Goal: Transaction & Acquisition: Download file/media

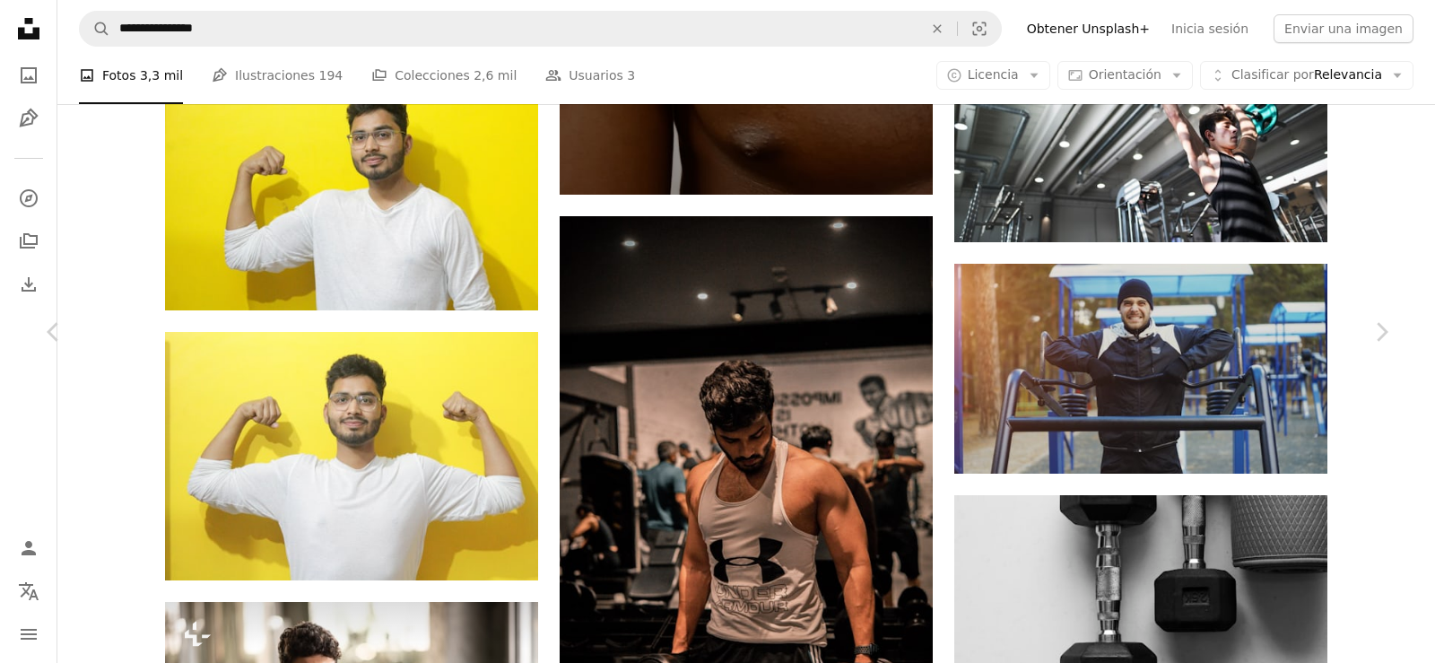
scroll to position [53694, 0]
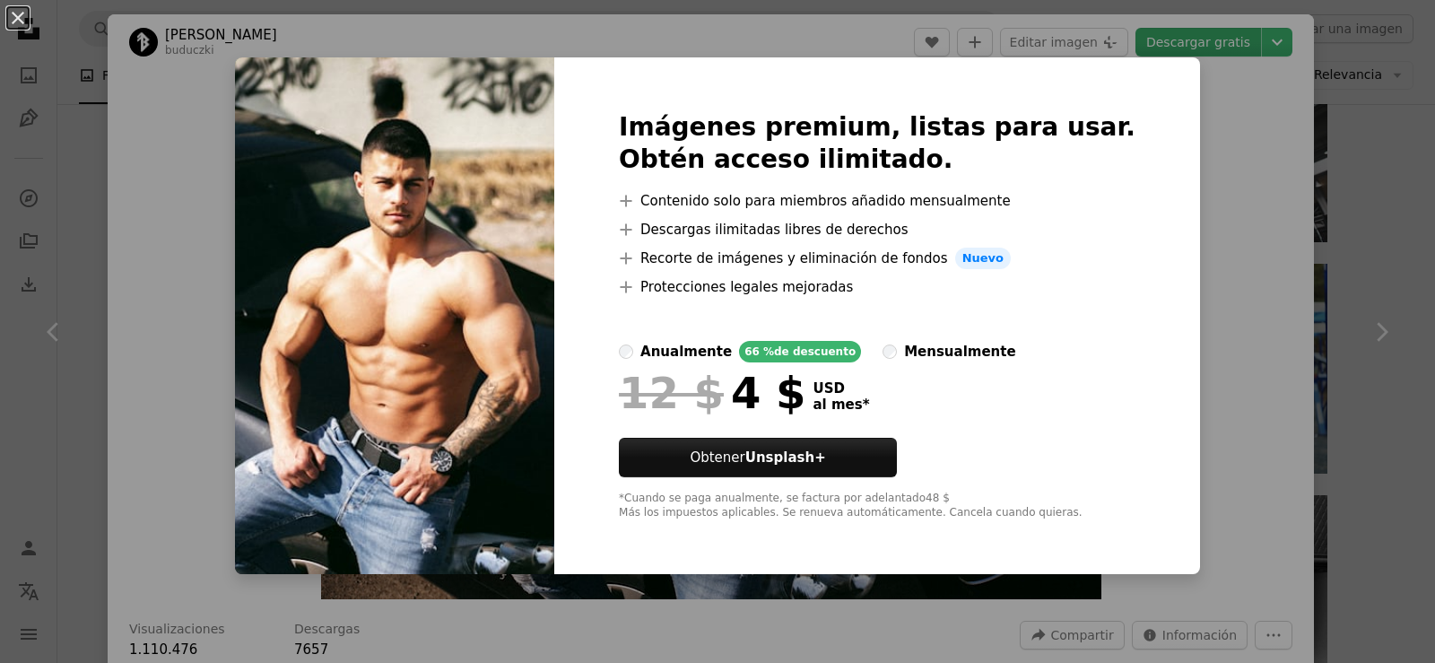
click at [1212, 120] on div "An X shape Imágenes premium, listas para usar. Obtén acceso ilimitado. A plus s…" at bounding box center [717, 331] width 1435 height 663
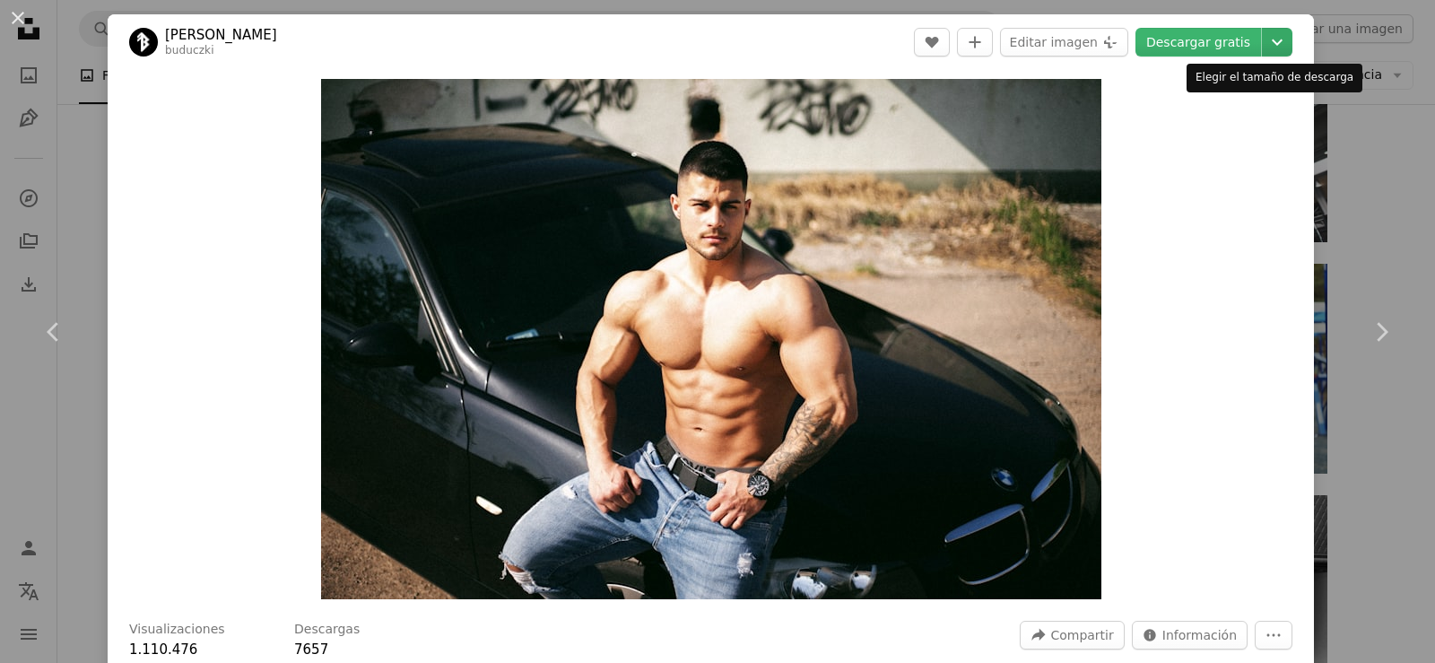
click at [1278, 55] on div "Descargar gratis Chevron down" at bounding box center [1214, 42] width 157 height 29
click at [1272, 44] on icon "Elegir el tamaño de descarga" at bounding box center [1277, 42] width 11 height 6
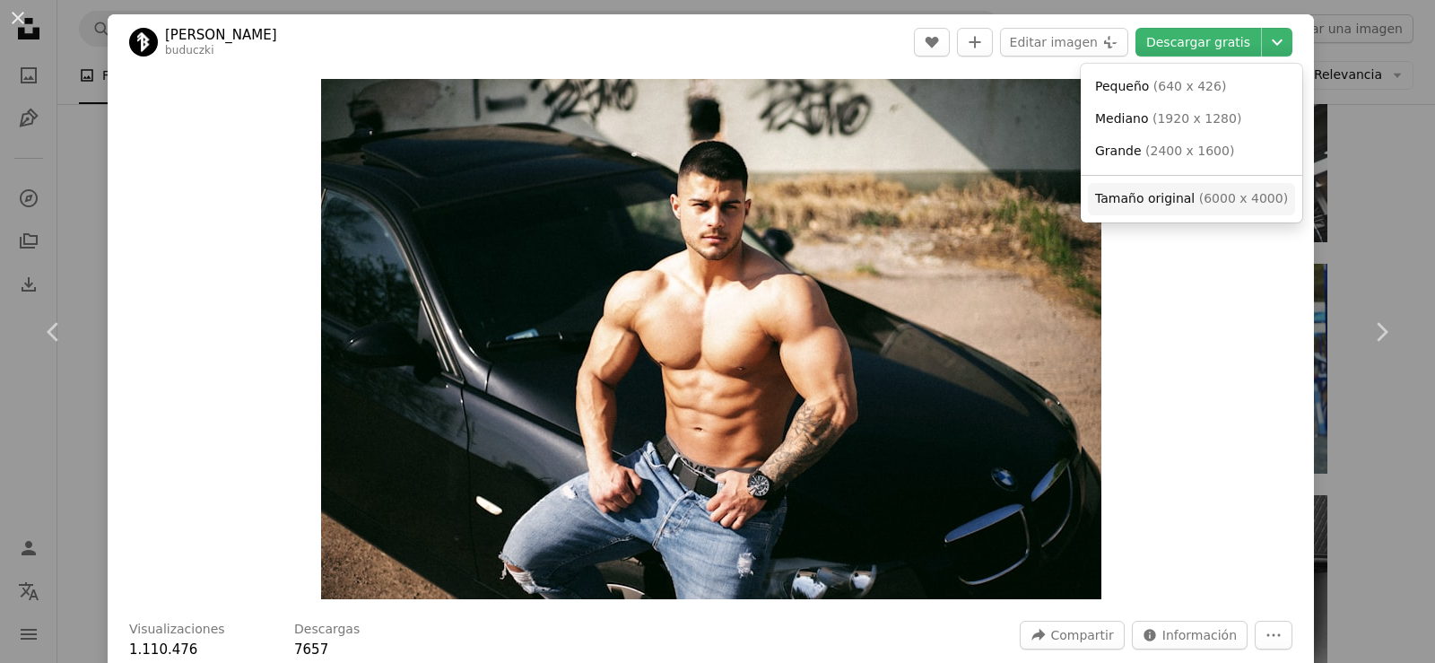
click at [1156, 197] on span "Tamaño original" at bounding box center [1145, 198] width 100 height 14
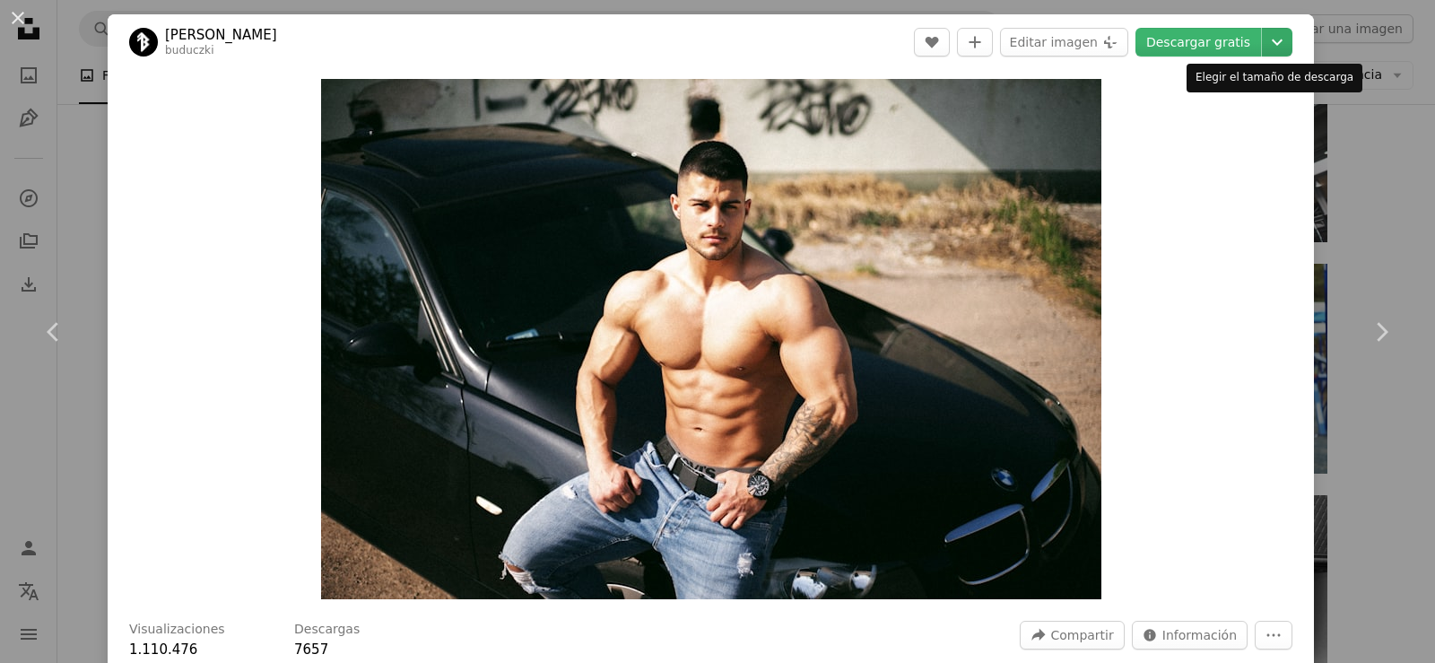
click at [1273, 41] on icon "Chevron down" at bounding box center [1277, 42] width 29 height 22
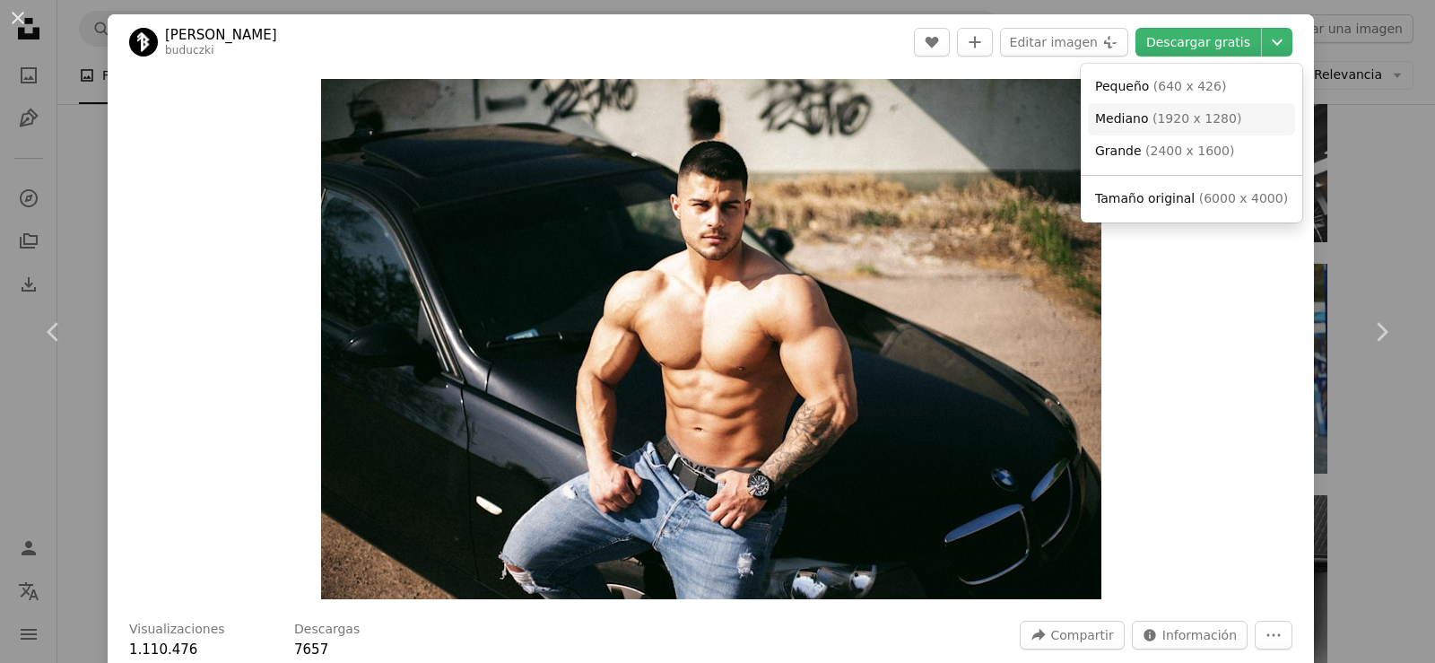
click at [1219, 126] on span "( 1920 x 1280 )" at bounding box center [1197, 118] width 89 height 14
